Goal: Transaction & Acquisition: Purchase product/service

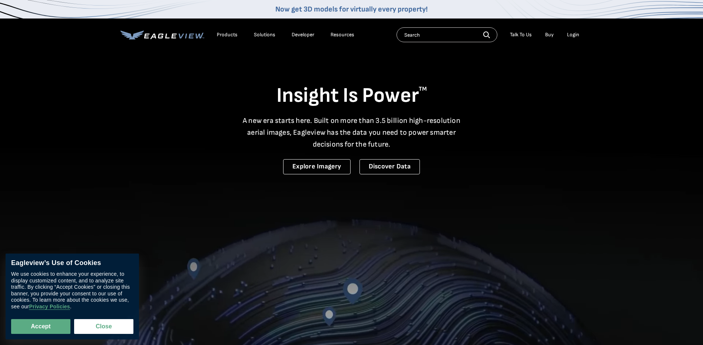
click at [573, 36] on div "Login" at bounding box center [573, 34] width 12 height 7
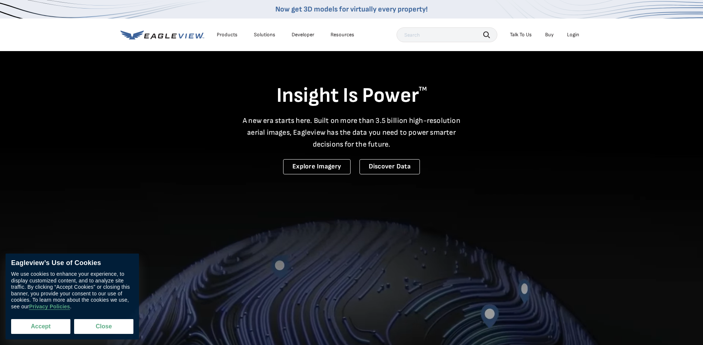
click at [37, 326] on button "Accept" at bounding box center [40, 326] width 59 height 15
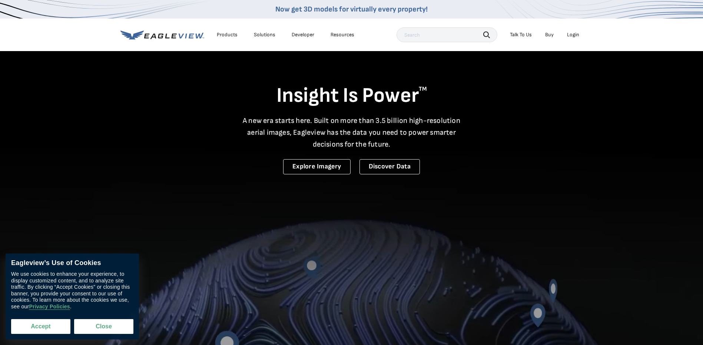
checkbox input "true"
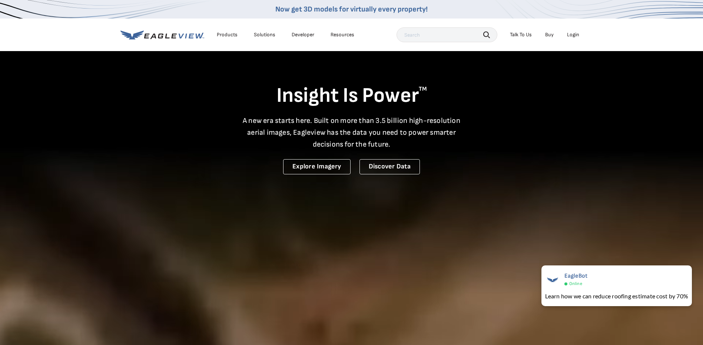
click at [576, 36] on div "Login" at bounding box center [573, 34] width 12 height 7
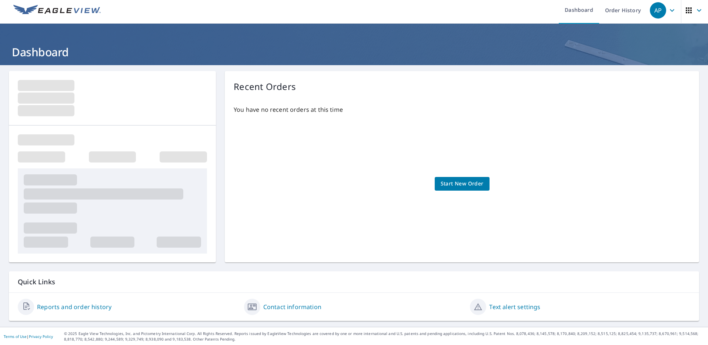
scroll to position [4, 0]
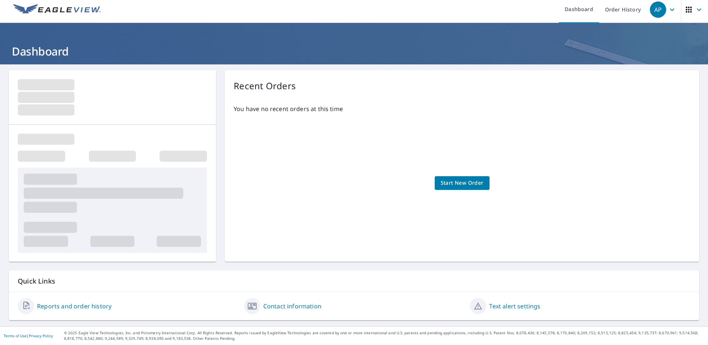
click at [459, 183] on span "Start New Order" at bounding box center [462, 183] width 43 height 9
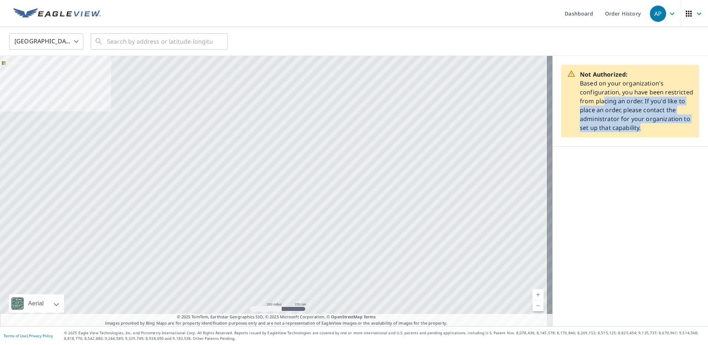
drag, startPoint x: 633, startPoint y: 129, endPoint x: 599, endPoint y: 102, distance: 43.5
click at [599, 102] on p "Not Authorized: Based on your organization's configuration, you have been restr…" at bounding box center [636, 101] width 113 height 62
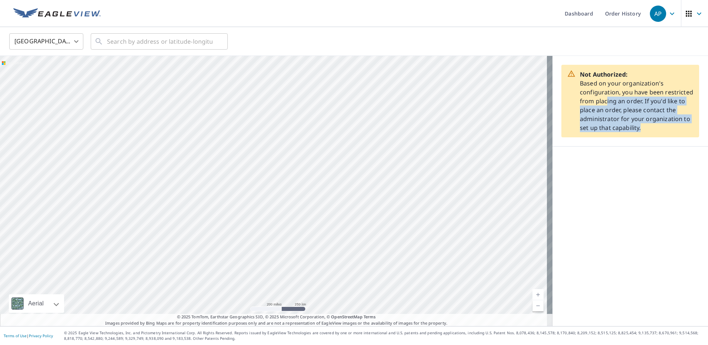
drag, startPoint x: 599, startPoint y: 102, endPoint x: 653, endPoint y: 126, distance: 59.5
click at [647, 123] on p "Not Authorized: Based on your organization's configuration, you have been restr…" at bounding box center [636, 101] width 113 height 62
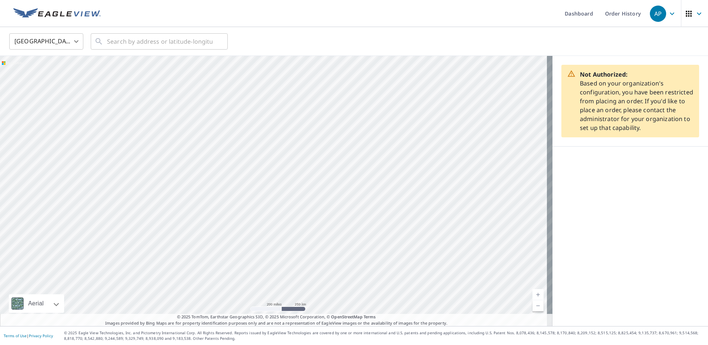
drag, startPoint x: 650, startPoint y: 131, endPoint x: 591, endPoint y: 104, distance: 65.1
click at [588, 101] on p "Not Authorized: Based on your organization's configuration, you have been restr…" at bounding box center [636, 101] width 113 height 62
drag, startPoint x: 591, startPoint y: 104, endPoint x: 640, endPoint y: 123, distance: 53.0
click at [640, 123] on p "Not Authorized: Based on your organization's configuration, you have been restr…" at bounding box center [636, 101] width 113 height 62
click at [139, 44] on input "text" at bounding box center [160, 41] width 106 height 21
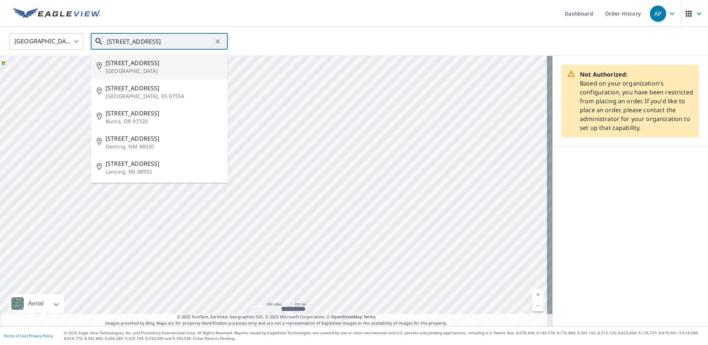
click at [122, 61] on span "610 S Grand Ave" at bounding box center [164, 63] width 116 height 9
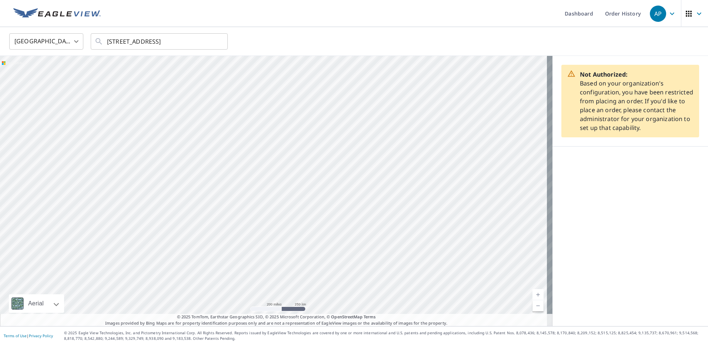
type input "610 S Grand Ave Santa Ana, CA 92705"
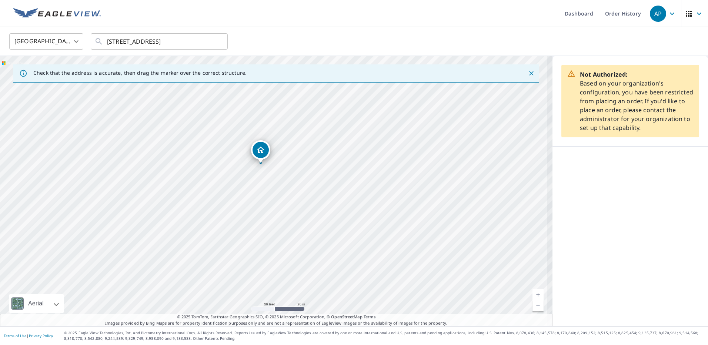
drag, startPoint x: 376, startPoint y: 167, endPoint x: 293, endPoint y: 252, distance: 118.4
click at [293, 252] on div "610 S Grand Ave Santa Ana, CA 92705" at bounding box center [276, 191] width 553 height 270
